Goal: Answer question/provide support

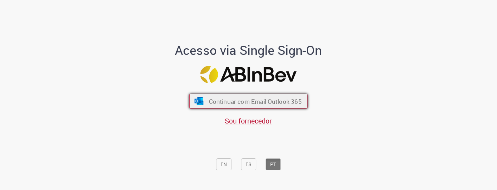
click at [216, 95] on button "Continuar com Email Outlook 365" at bounding box center [248, 101] width 119 height 15
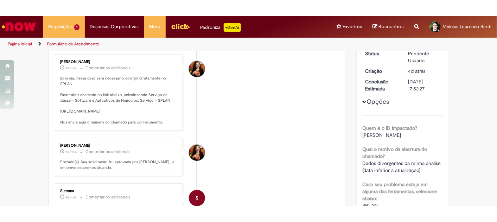
scroll to position [77, 0]
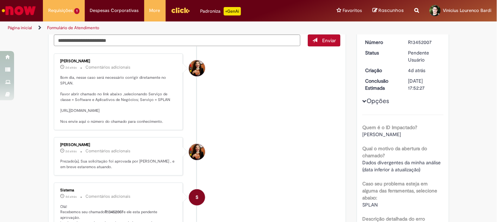
drag, startPoint x: 163, startPoint y: 117, endPoint x: 56, endPoint y: 109, distance: 107.0
click at [56, 109] on div "[PERSON_NAME] 2d atrás 2 dias atrás Comentários adicionais Bom dia, nesse caso …" at bounding box center [118, 92] width 125 height 73
copy p "[URL][DOMAIN_NAME]"
click at [49, 120] on div "Enviar [PERSON_NAME] 2d atrás 2 dias atrás Comentários adicionais Bom dia, ness…" at bounding box center [198, 197] width 298 height 336
click at [334, 167] on li "[PERSON_NAME] 2d atrás 2 dias atrás Comentários adicionais Prezado(a), Sua soli…" at bounding box center [197, 156] width 287 height 38
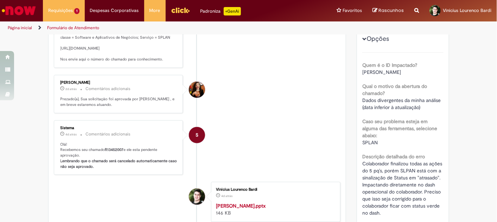
scroll to position [218, 0]
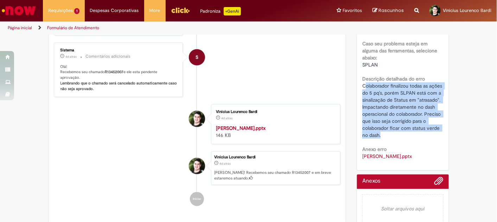
drag, startPoint x: 361, startPoint y: 84, endPoint x: 435, endPoint y: 133, distance: 88.2
click at [435, 133] on div "Colaborador finalizou todas as ações do 5 pq's, porém SLPAN está com a sinaliza…" at bounding box center [403, 110] width 81 height 56
copy span "olaborador finalizou todas as ações do 5 pq's, porém SLPAN está com a sinalizaç…"
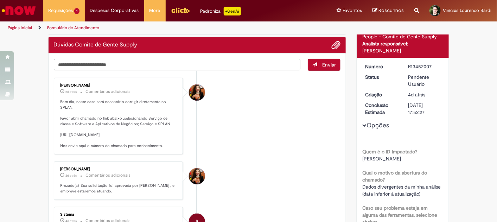
click at [168, 65] on textarea "Digite sua mensagem aqui..." at bounding box center [177, 65] width 247 height 12
paste textarea "**********"
click at [104, 64] on textarea "**********" at bounding box center [177, 65] width 247 height 12
click at [136, 63] on textarea "**********" at bounding box center [177, 65] width 247 height 12
type textarea "**********"
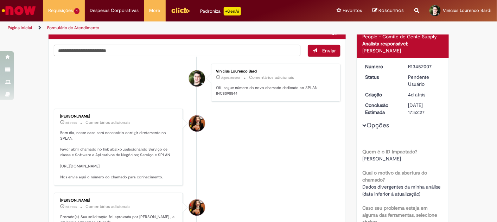
scroll to position [39, 0]
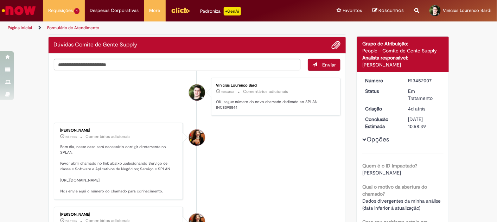
drag, startPoint x: 57, startPoint y: 180, endPoint x: 164, endPoint y: 185, distance: 107.5
click at [164, 185] on p "Bom dia, nesse caso será necessário corrigir diretamente no SPLAN. Favor abrir …" at bounding box center [119, 169] width 117 height 50
copy p "[URL][DOMAIN_NAME]"
click at [357, 171] on div "Número R13452007 Status Em Tratamento Criação 4d atrás 4 dias atrás Conclusão E…" at bounding box center [403, 210] width 92 height 277
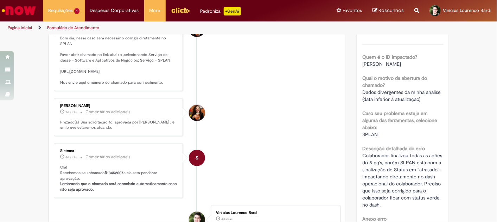
scroll to position [163, 0]
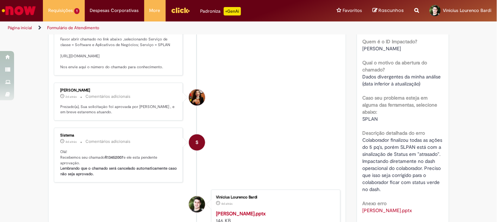
click at [363, 139] on span "Colaborador finalizou todas as ações do 5 pq's, porém SLPAN está com a sinaliza…" at bounding box center [403, 165] width 81 height 56
drag, startPoint x: 360, startPoint y: 139, endPoint x: 388, endPoint y: 138, distance: 28.5
click at [388, 138] on span "Colaborador finalizou todas as ações do 5 pq's, porém SLPAN está com a sinaliza…" at bounding box center [403, 165] width 81 height 56
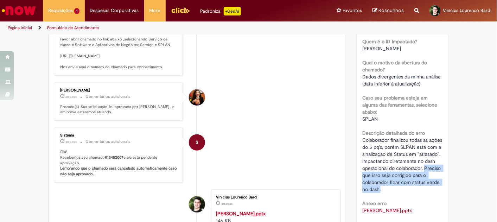
drag, startPoint x: 422, startPoint y: 166, endPoint x: 426, endPoint y: 187, distance: 20.3
click at [426, 187] on div "Colaborador finalizou todas as ações do 5 pq's, porém SLPAN está com a sinaliza…" at bounding box center [403, 165] width 81 height 56
copy span "Preciso que isso seja corrigido para o colaborador ficar com status verde no da…"
